Goal: Contribute content

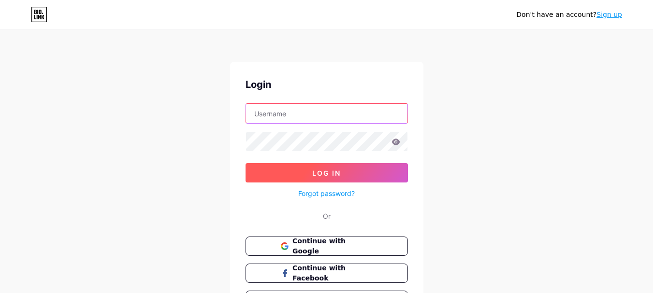
type input "[EMAIL_ADDRESS][DOMAIN_NAME]"
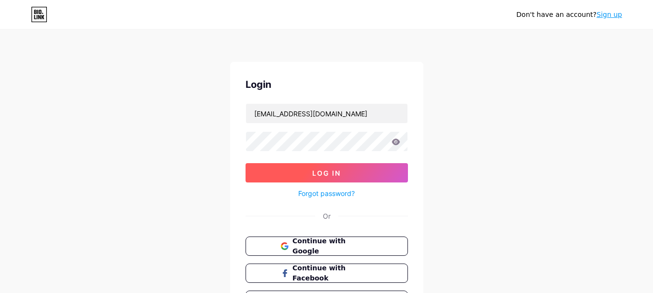
click at [336, 179] on button "Log In" at bounding box center [327, 172] width 162 height 19
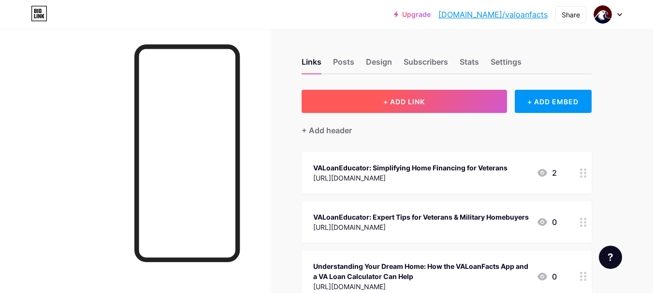
click at [437, 101] on button "+ ADD LINK" at bounding box center [404, 101] width 205 height 23
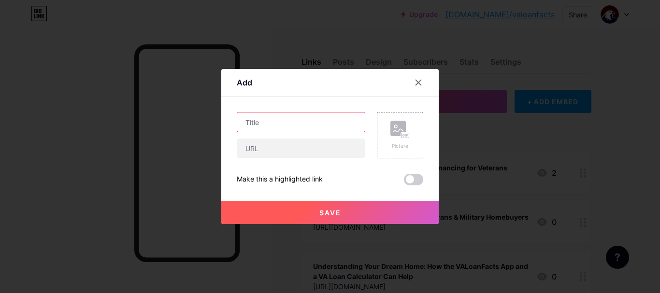
click at [297, 115] on input "text" at bounding box center [301, 122] width 128 height 19
paste input "VA Home Loan Requirements Every Veteran Should Know"
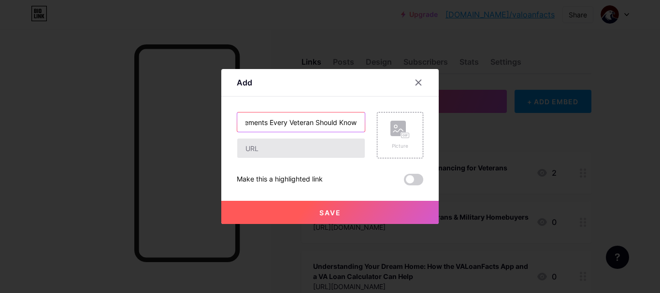
type input "VA Home Loan Requirements Every Veteran Should Know"
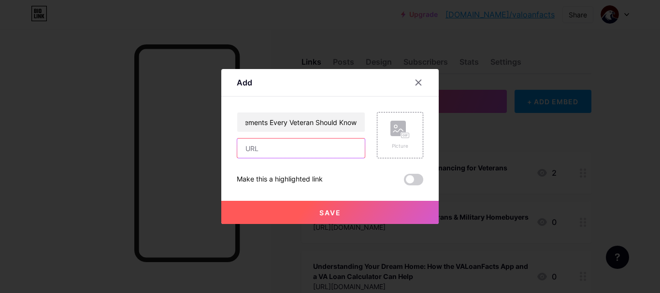
click at [292, 150] on input "text" at bounding box center [301, 148] width 128 height 19
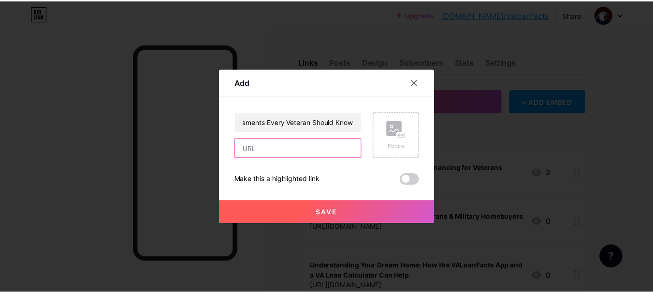
scroll to position [0, 0]
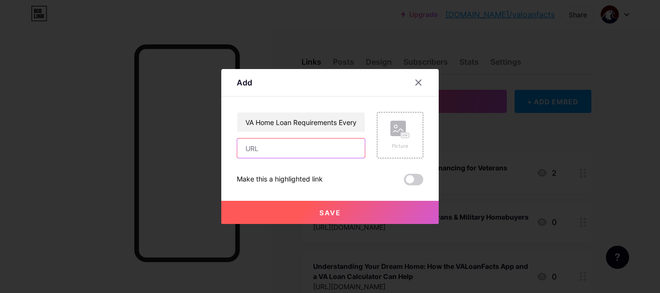
paste input "[URL][DOMAIN_NAME]"
type input "[URL][DOMAIN_NAME]"
click at [411, 179] on span at bounding box center [413, 180] width 19 height 12
click at [404, 182] on input "checkbox" at bounding box center [404, 182] width 0 height 0
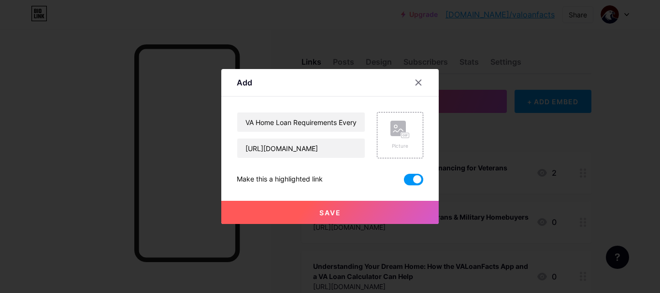
click at [339, 207] on button "Save" at bounding box center [330, 212] width 218 height 23
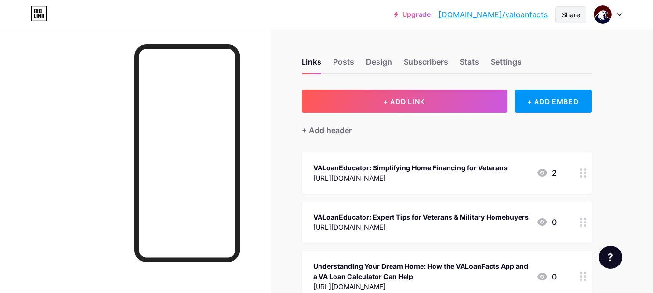
click at [569, 13] on div "Share" at bounding box center [571, 15] width 18 height 10
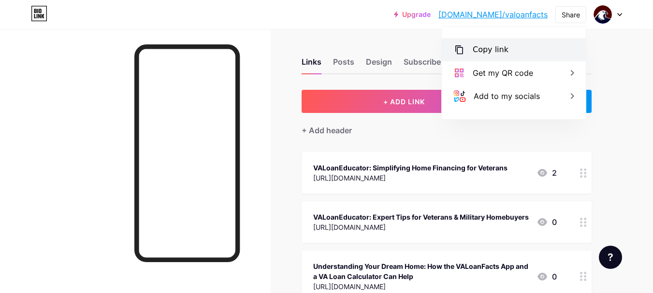
click at [507, 46] on div "Copy link" at bounding box center [514, 49] width 144 height 23
